Goal: Register for event/course

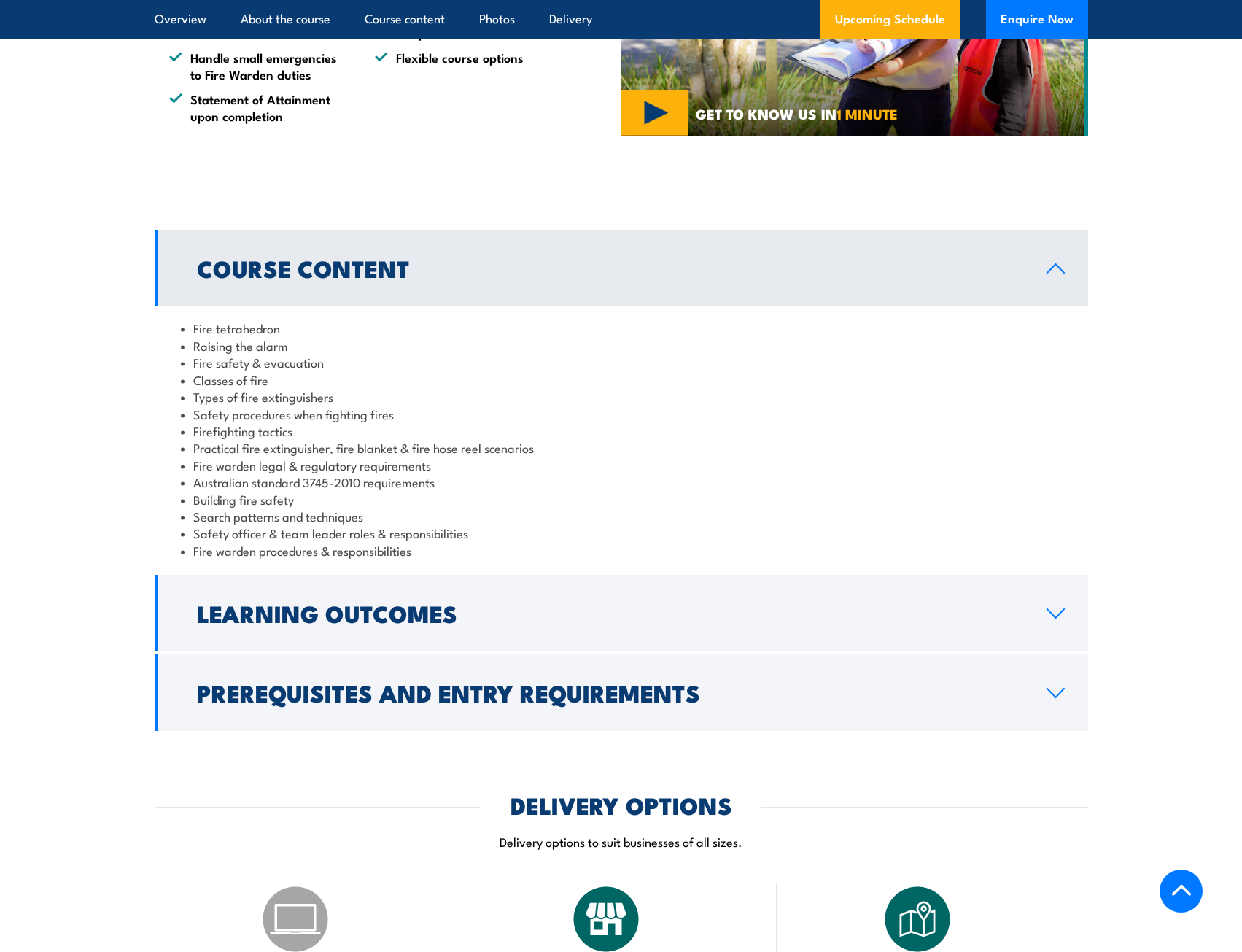
scroll to position [1094, 0]
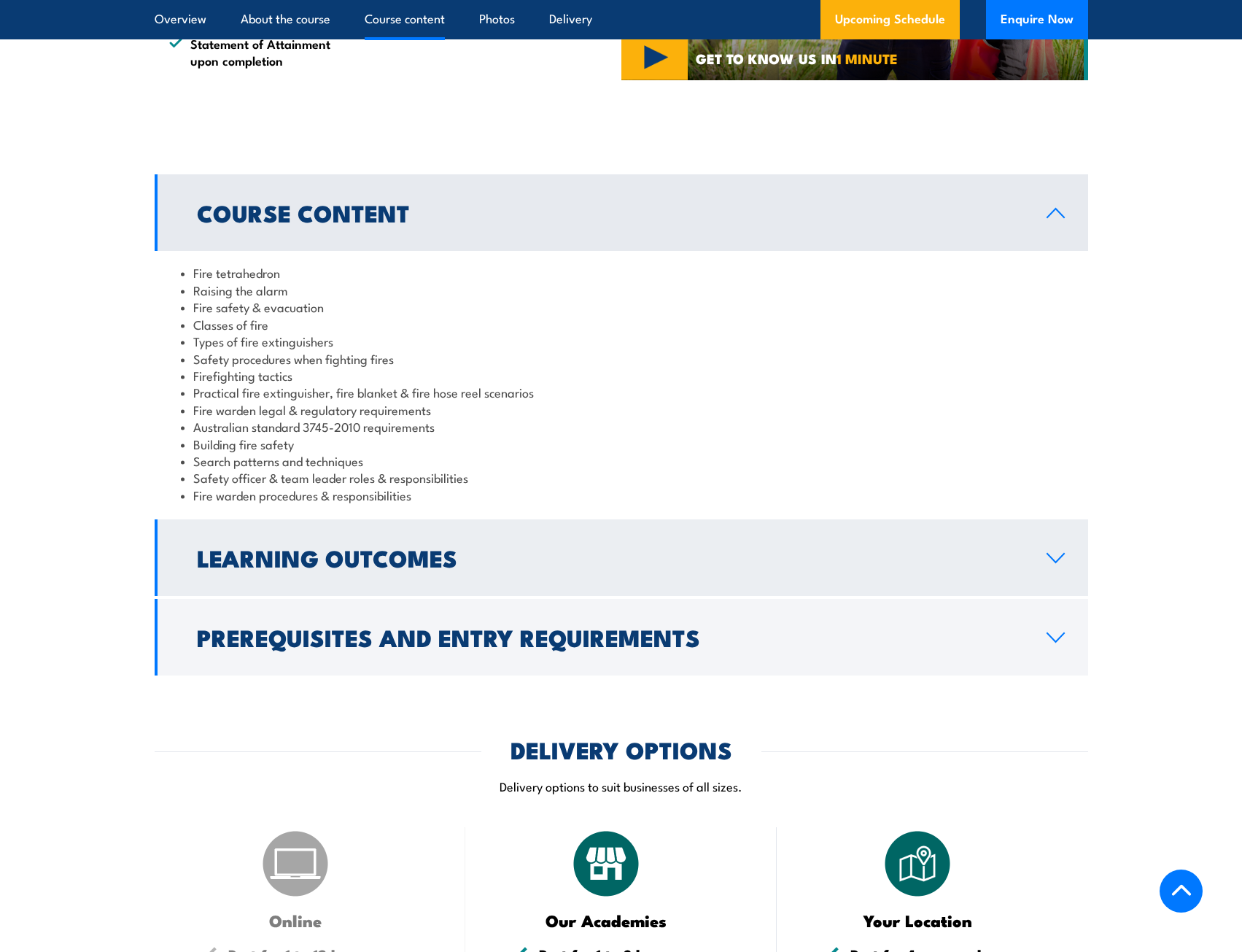
click at [945, 562] on h2 "Learning Outcomes" at bounding box center [609, 557] width 826 height 20
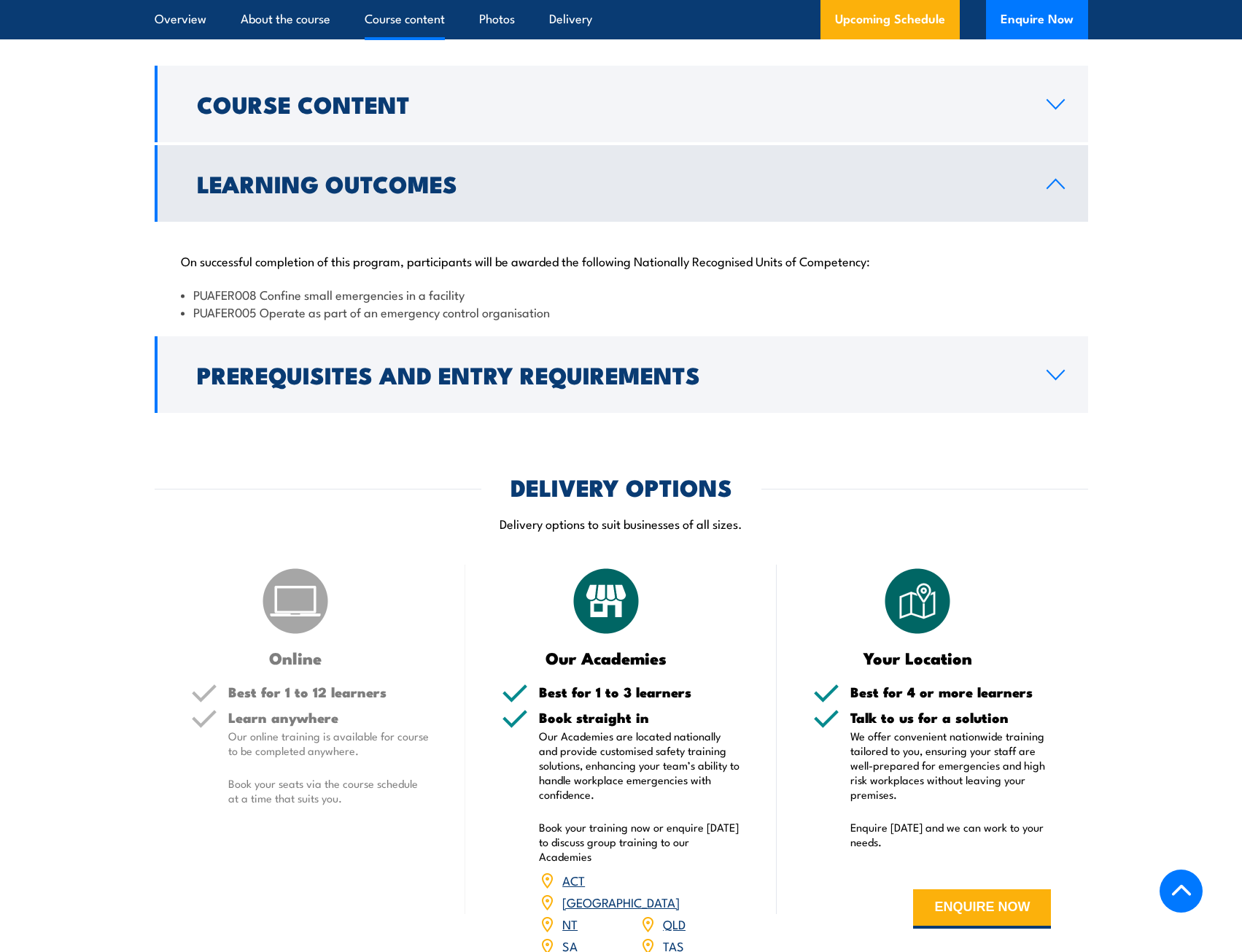
scroll to position [1240, 0]
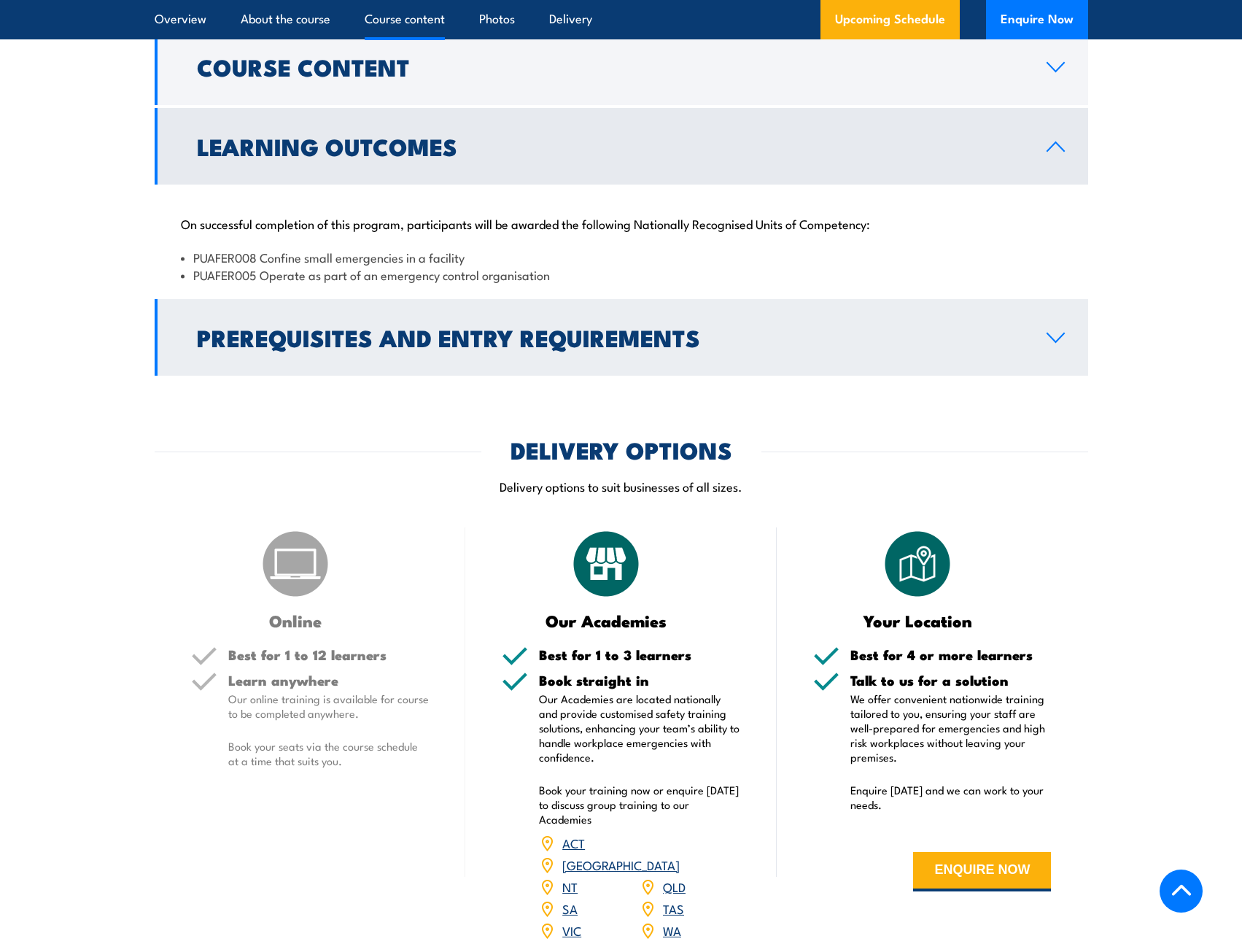
click at [1016, 346] on h2 "Prerequisites and Entry Requirements" at bounding box center [609, 336] width 826 height 20
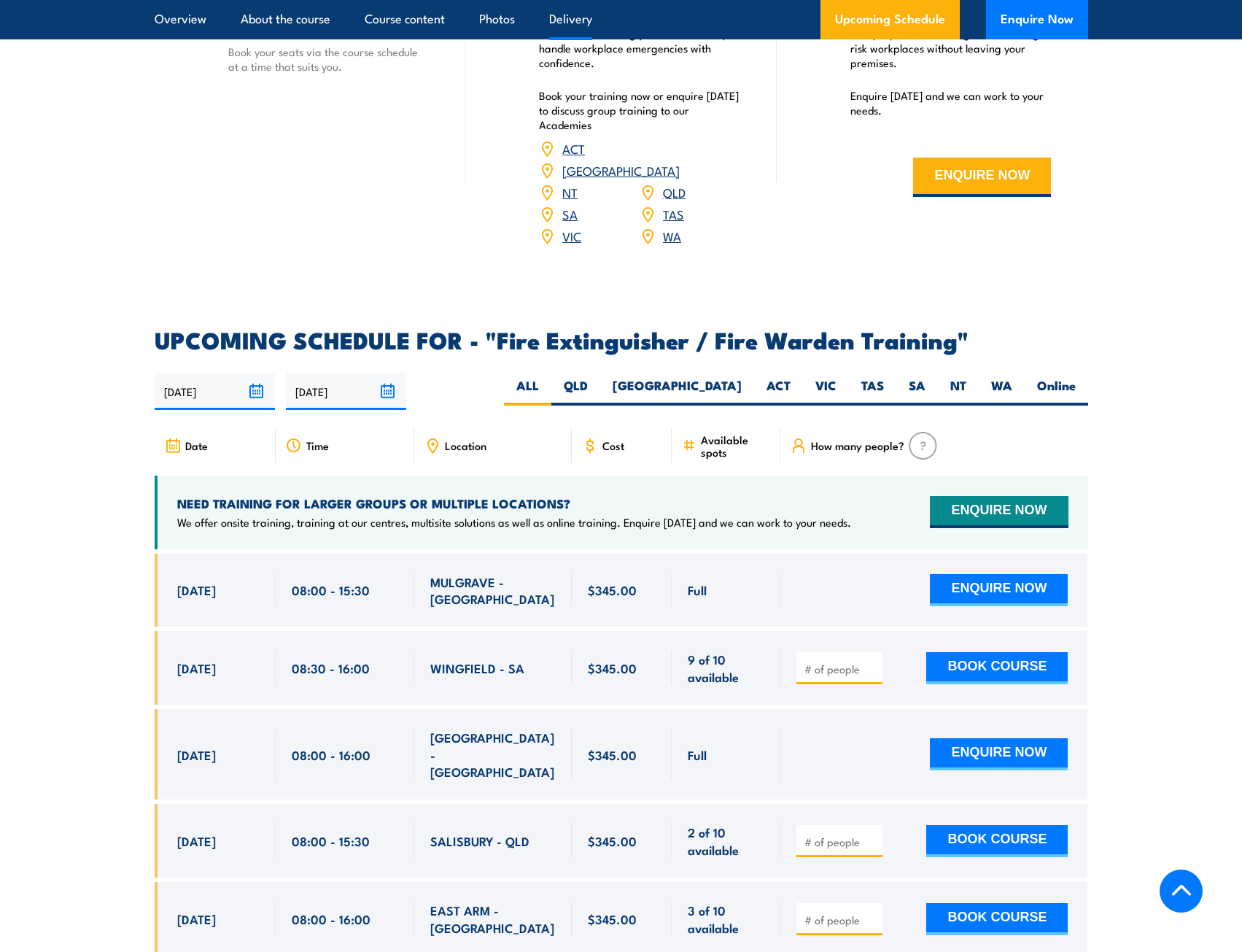
scroll to position [1969, 0]
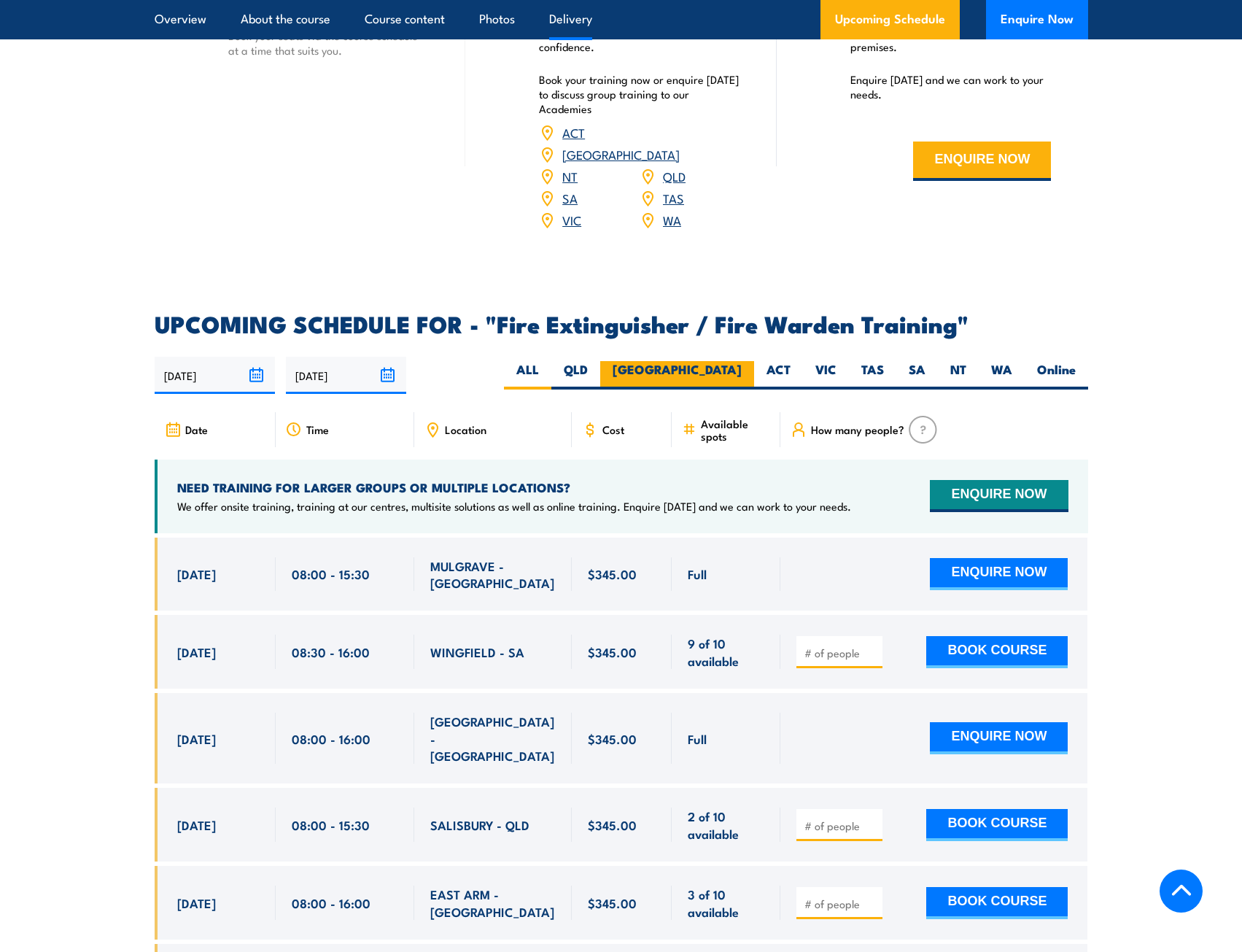
click at [729, 361] on label "[GEOGRAPHIC_DATA]" at bounding box center [678, 374] width 154 height 29
click at [741, 361] on input "[GEOGRAPHIC_DATA]" at bounding box center [746, 365] width 9 height 9
radio input "true"
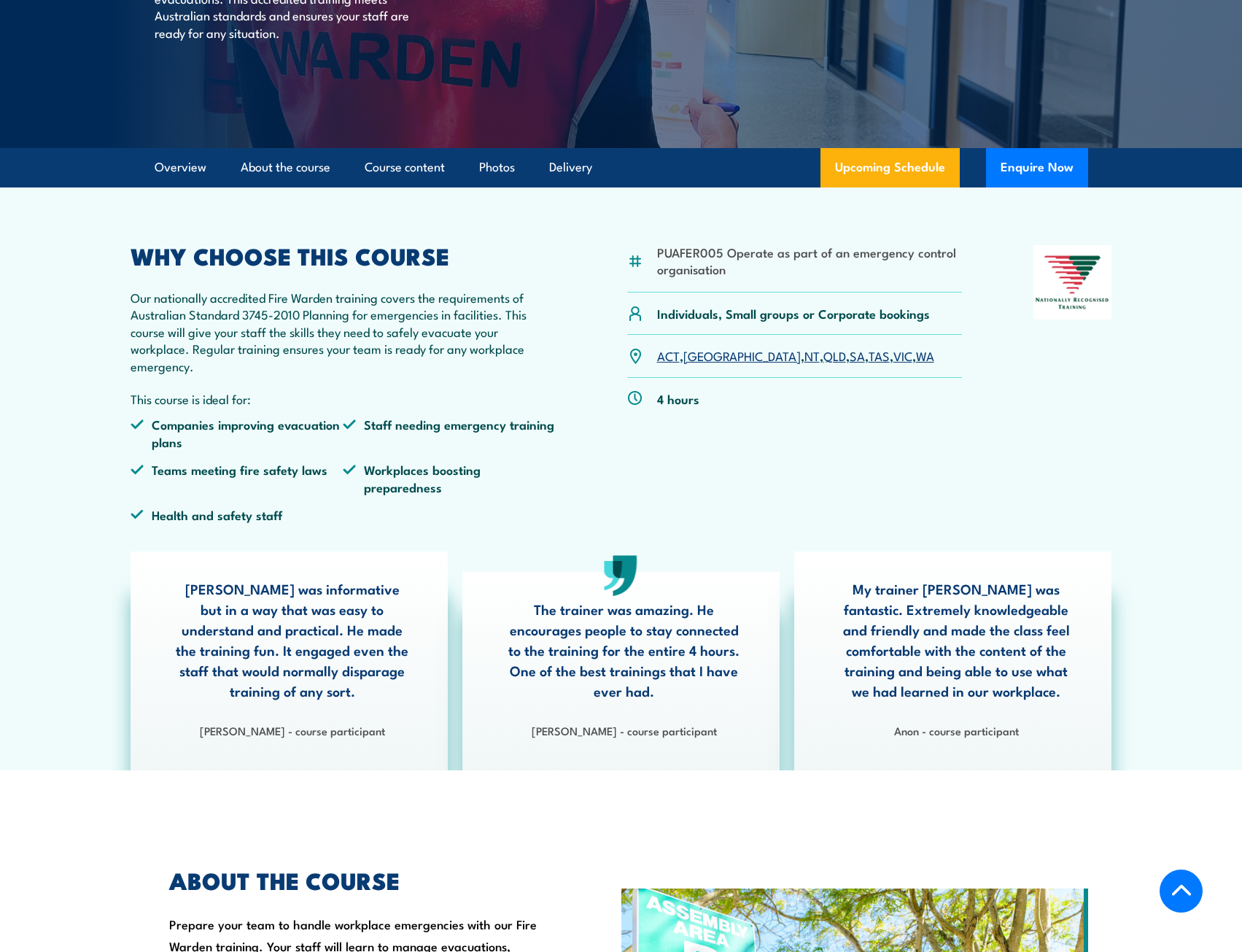
scroll to position [146, 0]
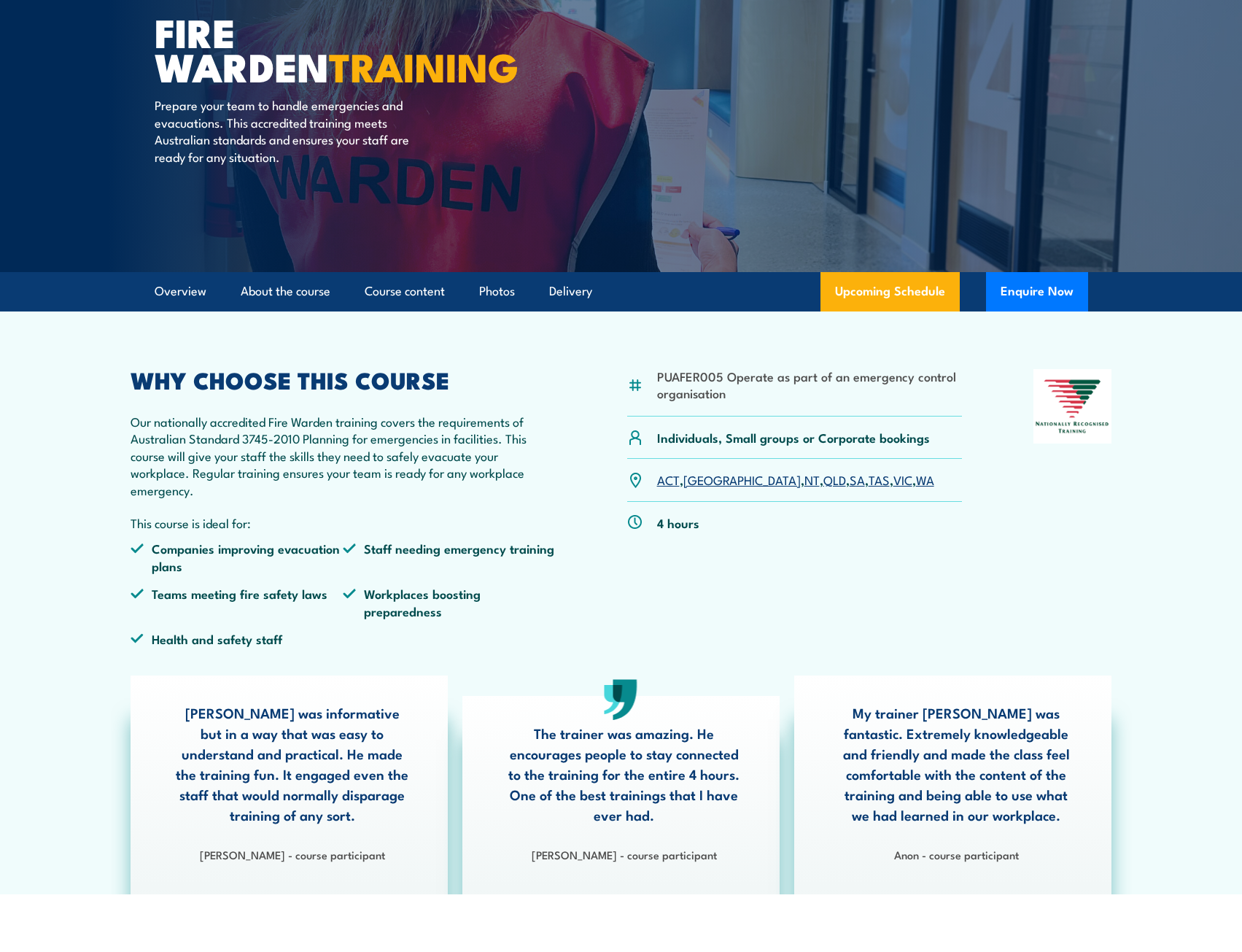
click at [696, 481] on link "[GEOGRAPHIC_DATA]" at bounding box center [741, 478] width 118 height 18
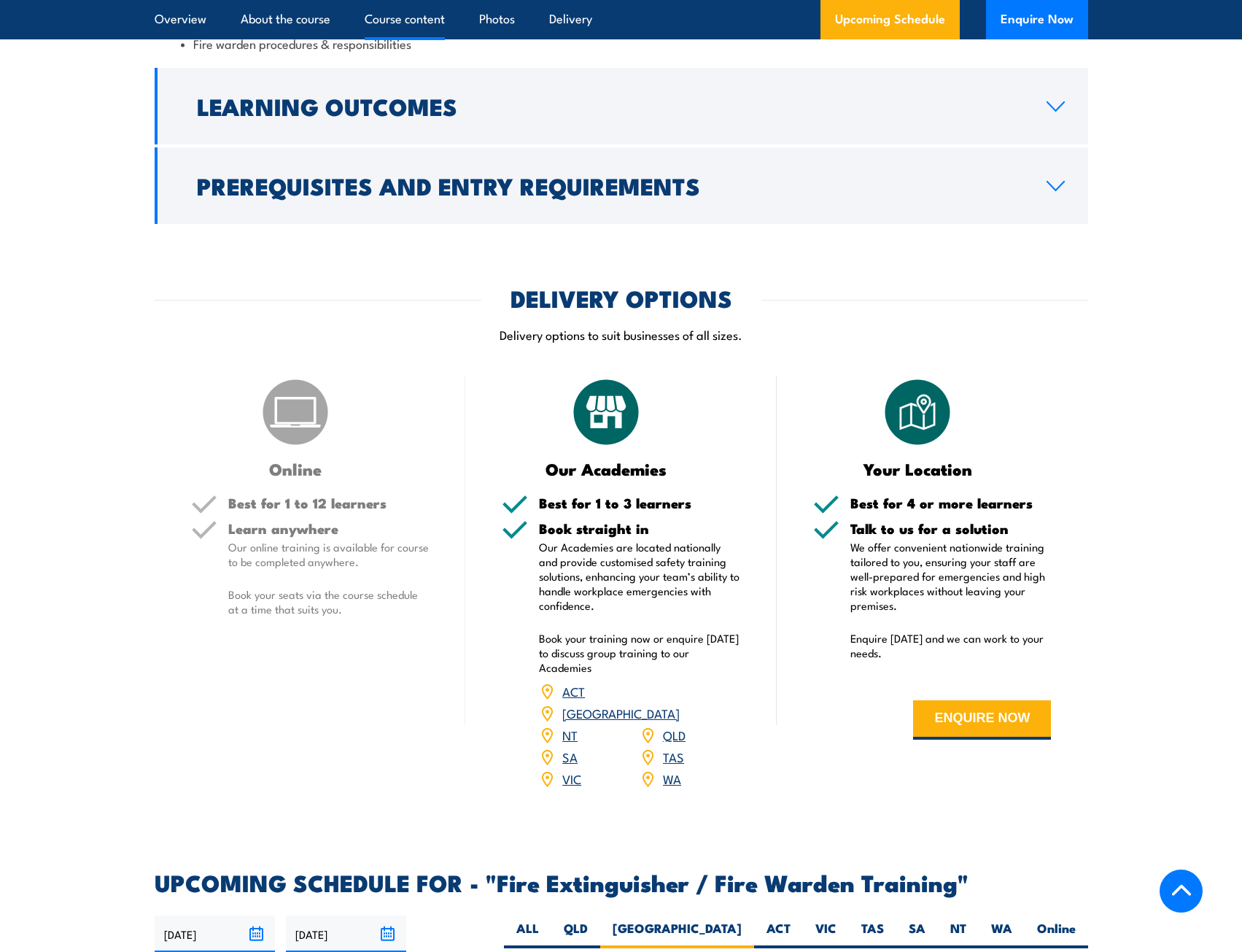
scroll to position [1520, 0]
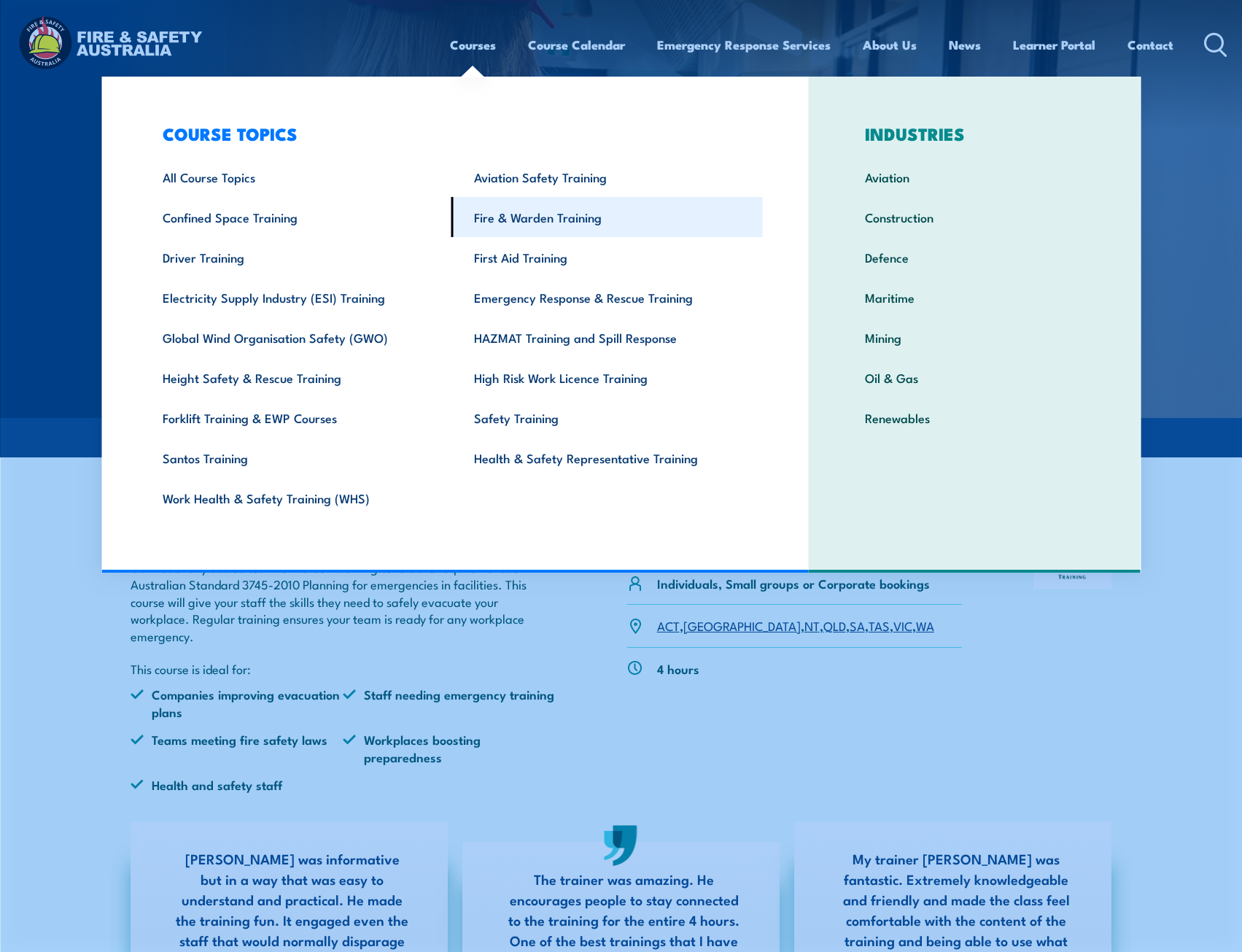
click at [604, 218] on link "Fire & Warden Training" at bounding box center [607, 216] width 311 height 40
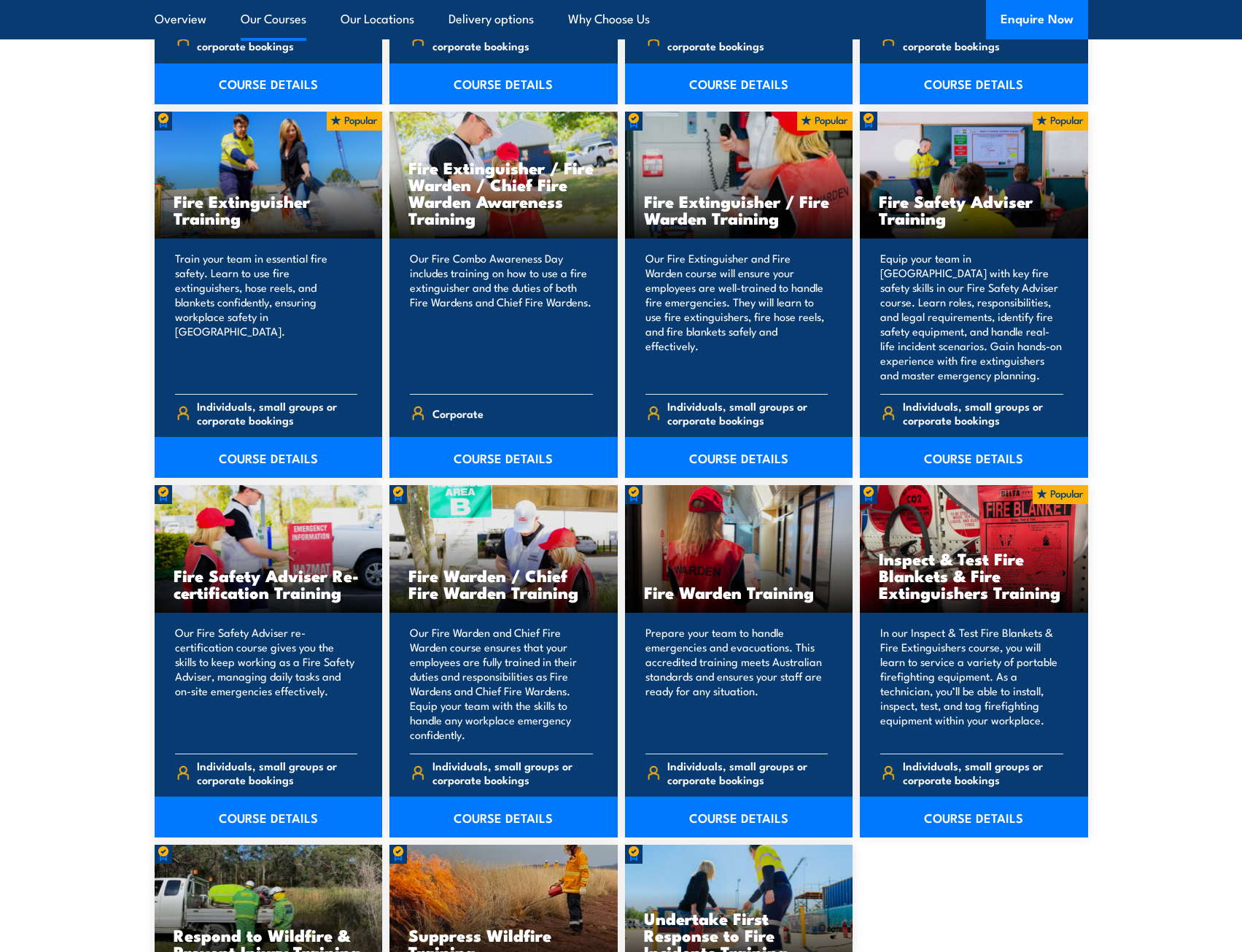
scroll to position [1529, 0]
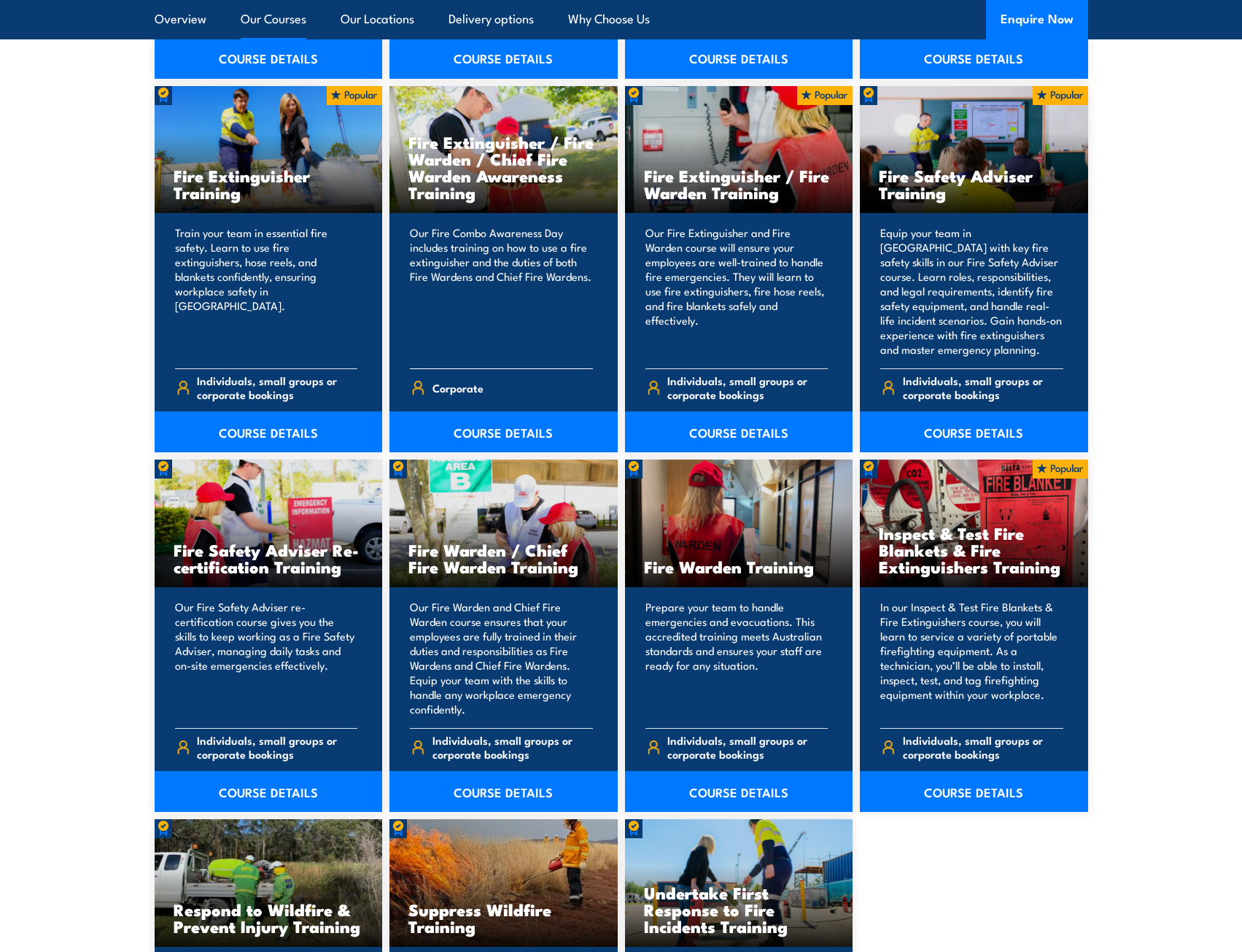
click at [480, 255] on p "Our Fire Combo Awareness Day includes training on how to use a fire extinguishe…" at bounding box center [501, 291] width 183 height 132
click at [496, 159] on h3 "Fire Extinguisher / Fire Warden / Chief Fire Warden Awareness Training" at bounding box center [503, 167] width 190 height 67
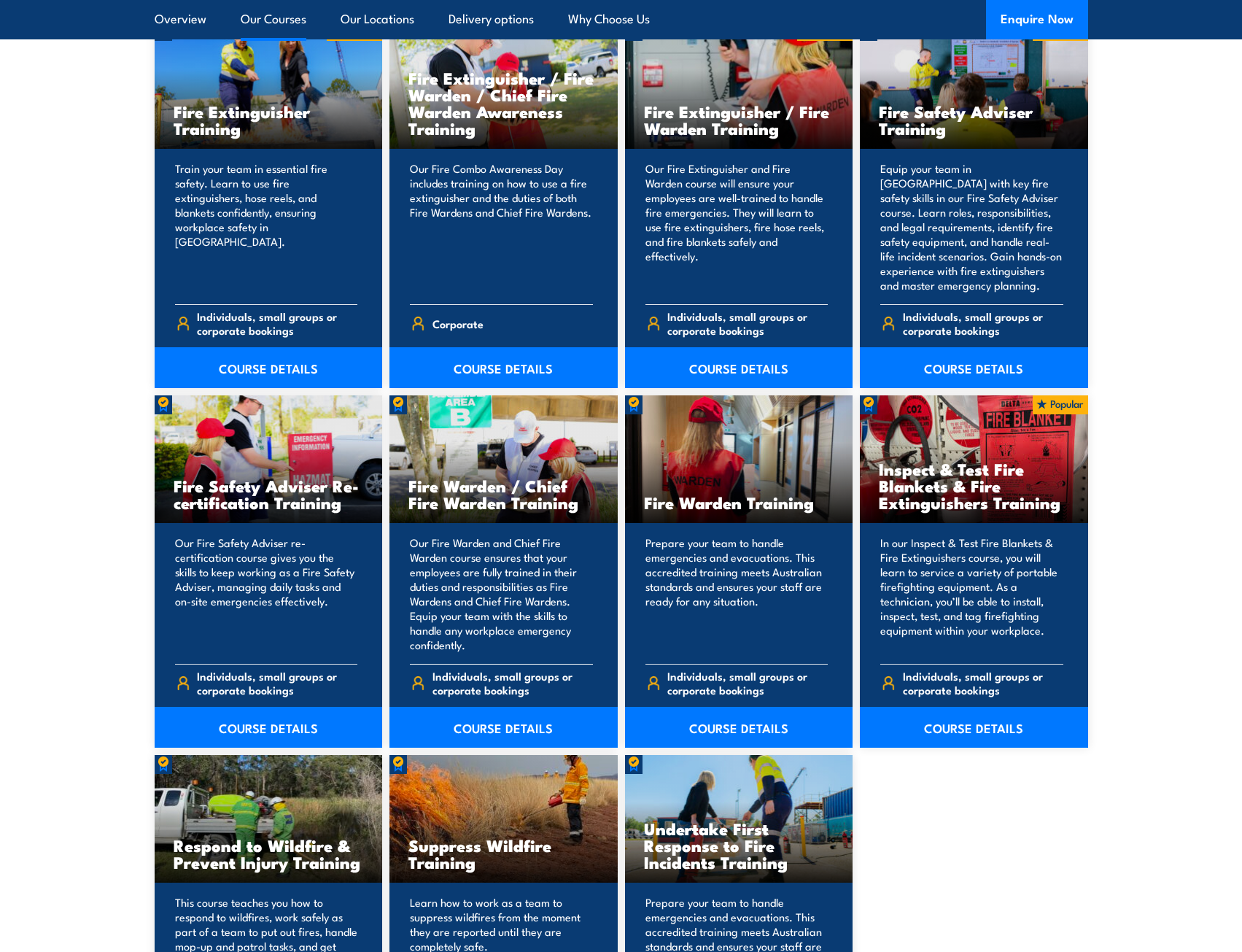
scroll to position [1602, 0]
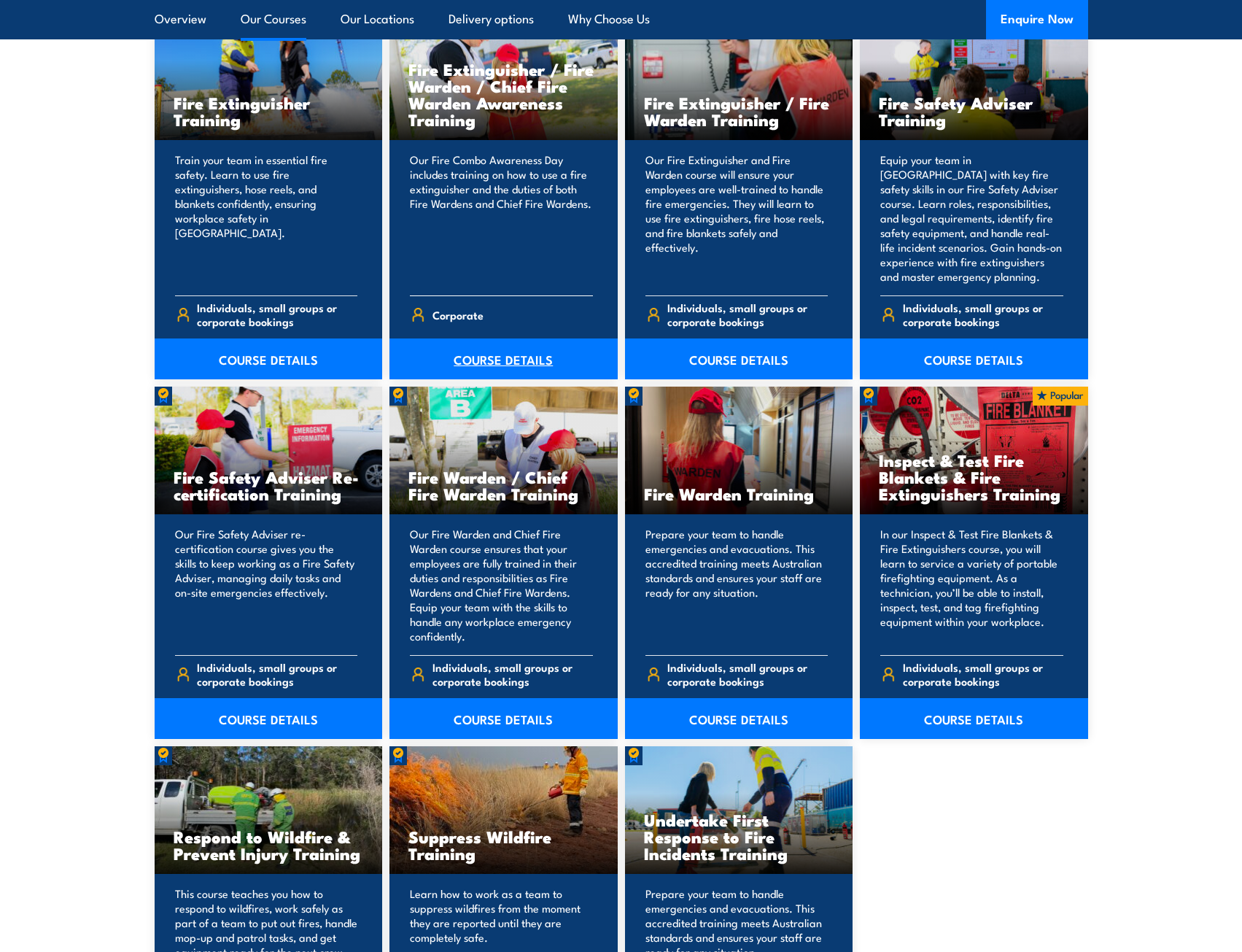
click at [523, 354] on link "COURSE DETAILS" at bounding box center [503, 359] width 228 height 41
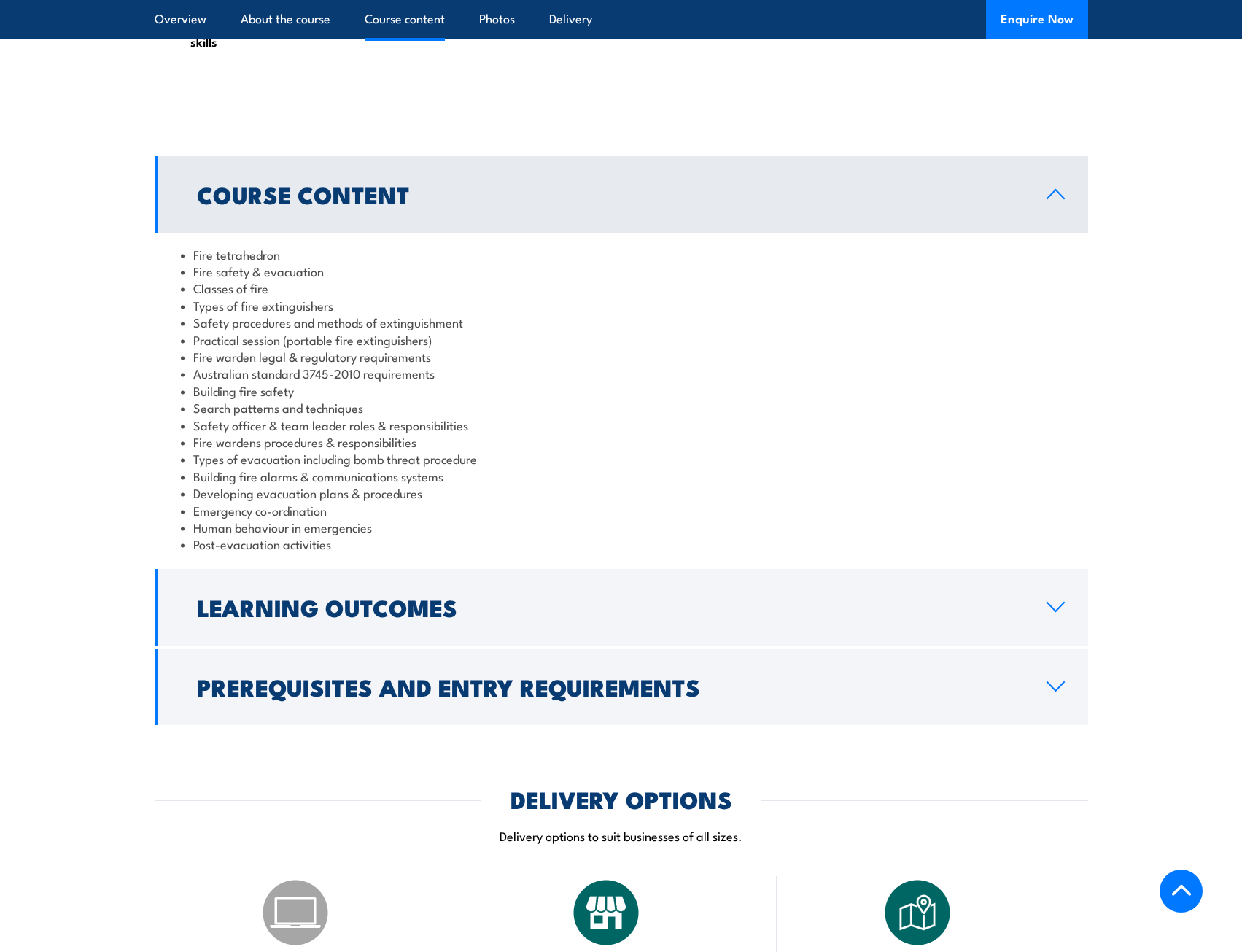
scroll to position [1167, 0]
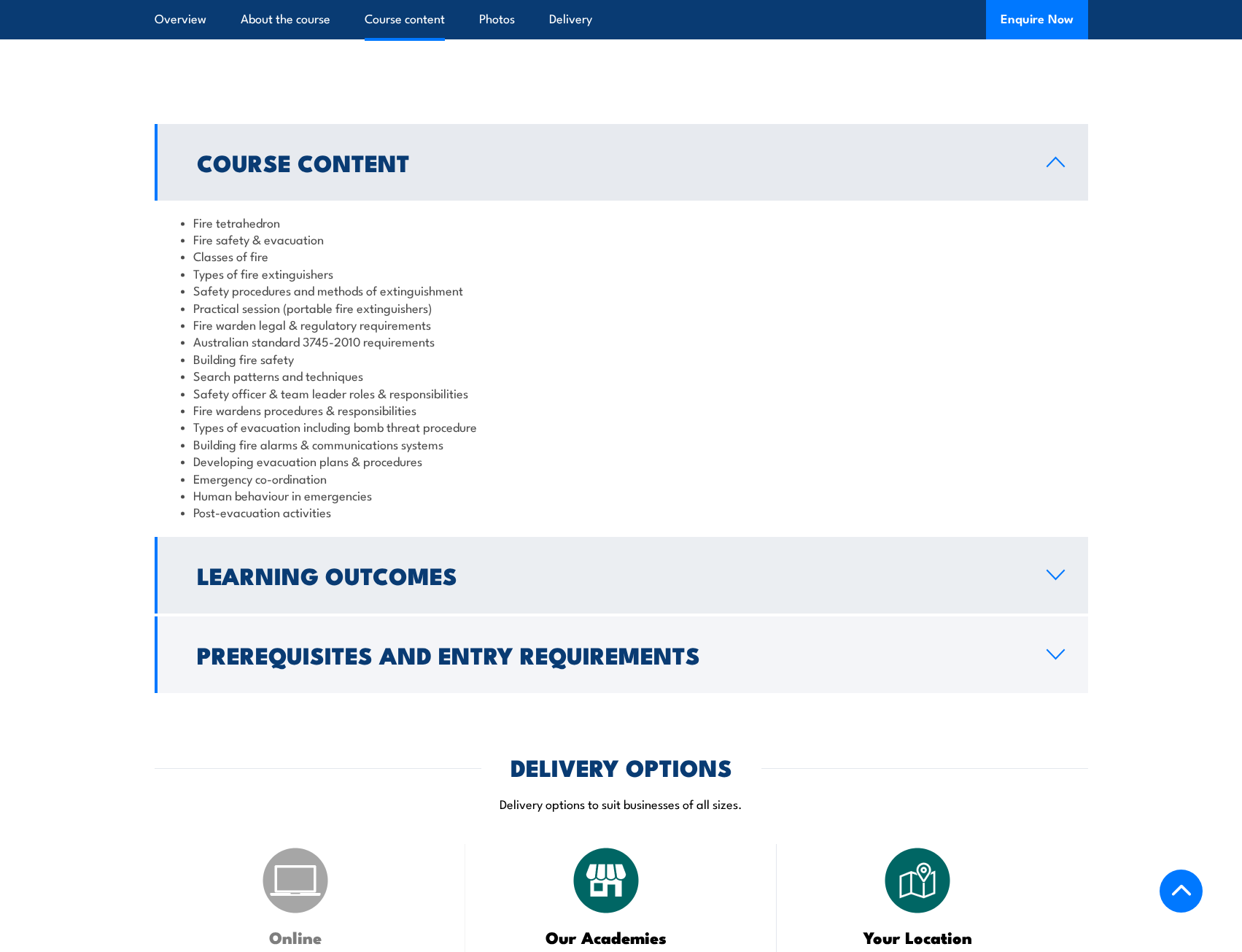
click at [954, 541] on link "Learning Outcomes" at bounding box center [621, 575] width 933 height 77
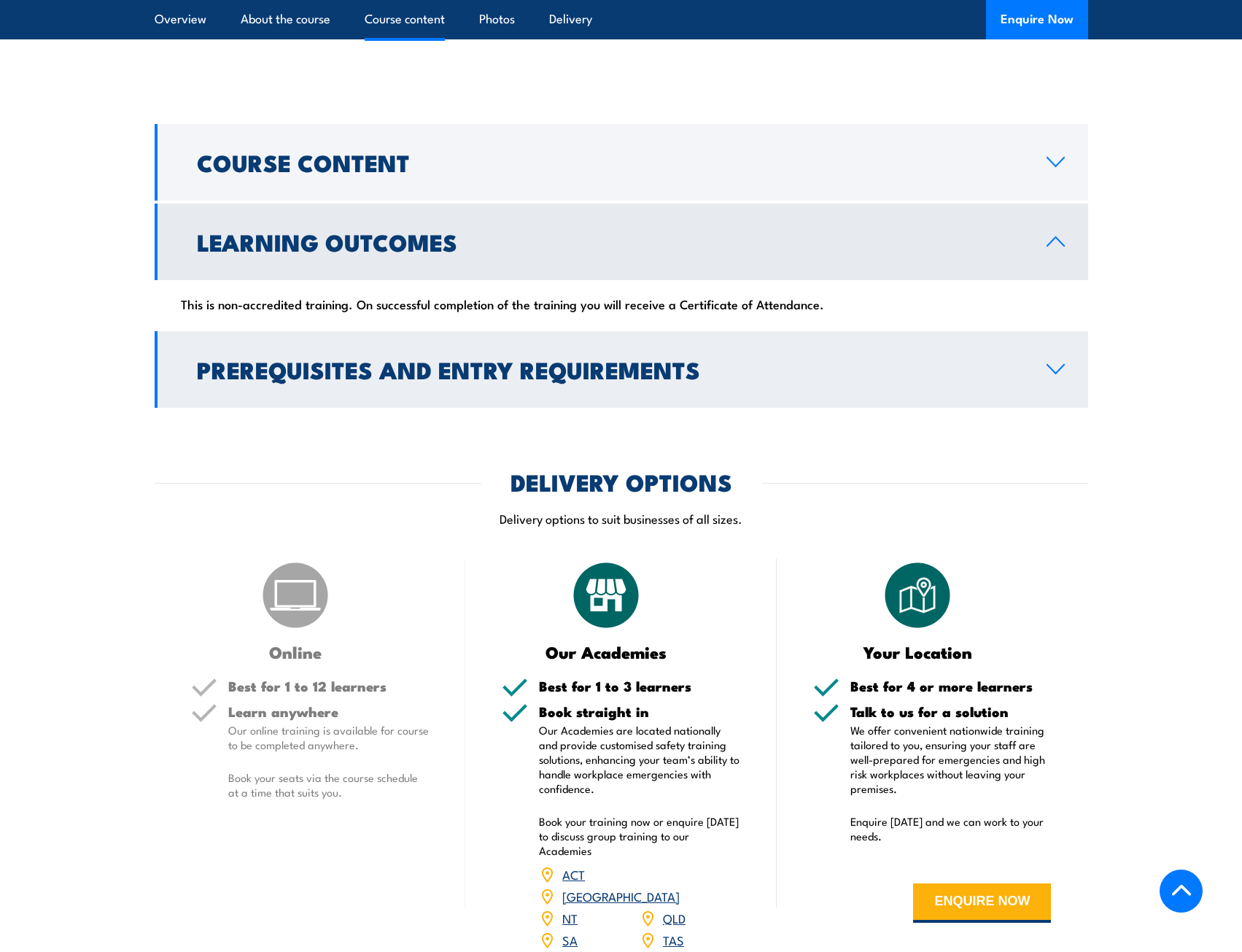
click at [1000, 359] on h2 "Prerequisites and Entry Requirements" at bounding box center [609, 369] width 826 height 20
